Goal: Task Accomplishment & Management: Manage account settings

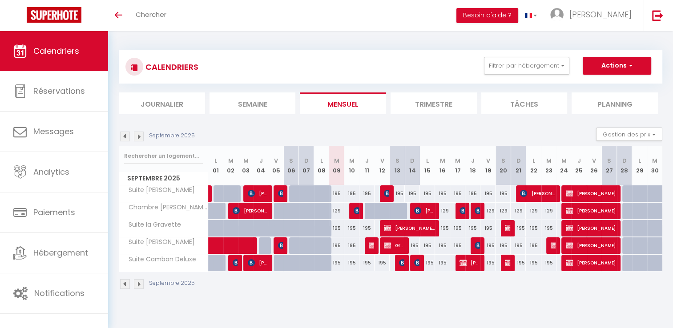
click at [139, 137] on img at bounding box center [139, 137] width 10 height 10
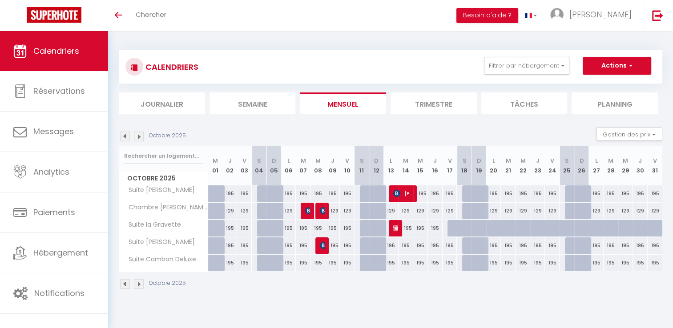
click at [125, 137] on img at bounding box center [125, 137] width 10 height 10
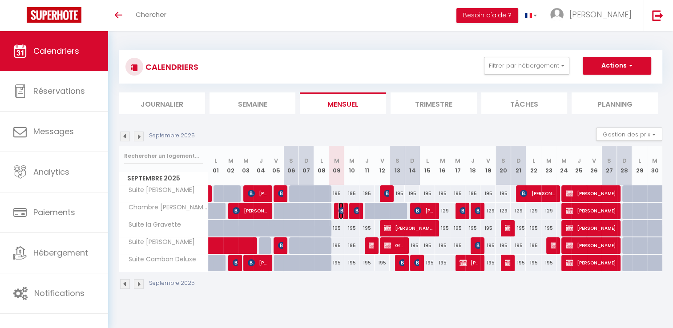
click at [339, 209] on img at bounding box center [342, 210] width 7 height 7
select select "OK"
select select "KO"
select select "0"
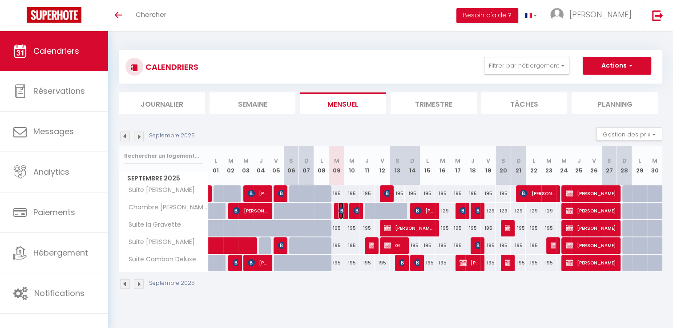
select select "1"
select select
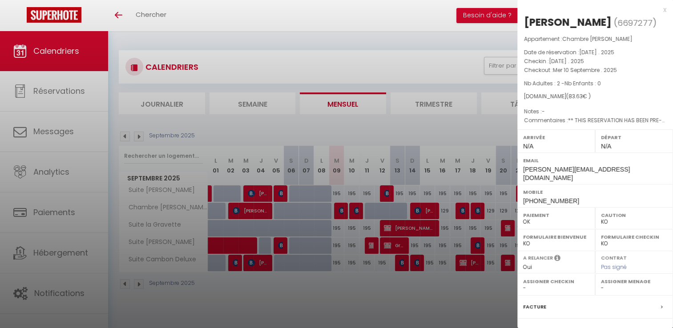
click at [321, 66] on div at bounding box center [336, 164] width 673 height 328
